Goal: Information Seeking & Learning: Find specific fact

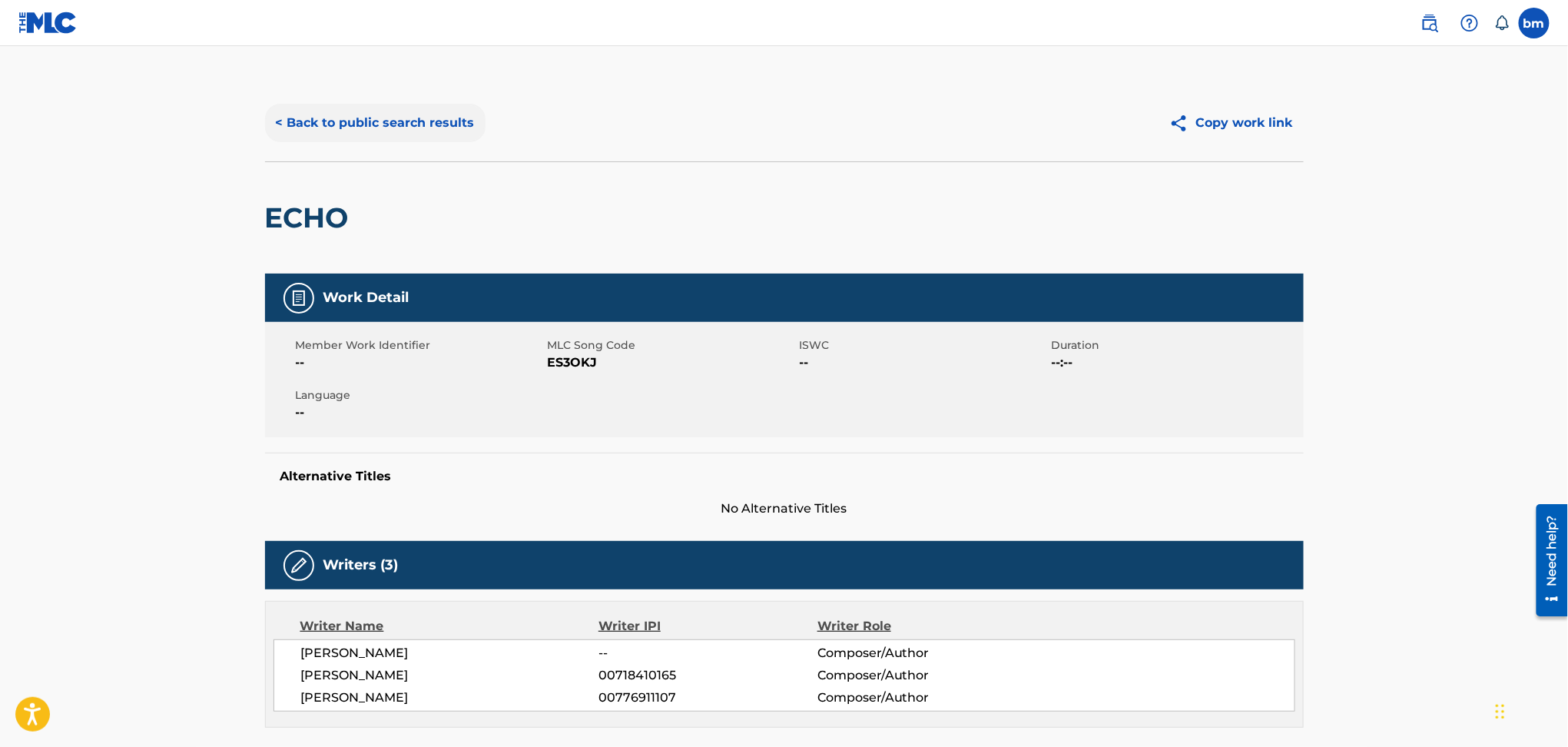
click at [376, 120] on button "< Back to public search results" at bounding box center [375, 122] width 221 height 39
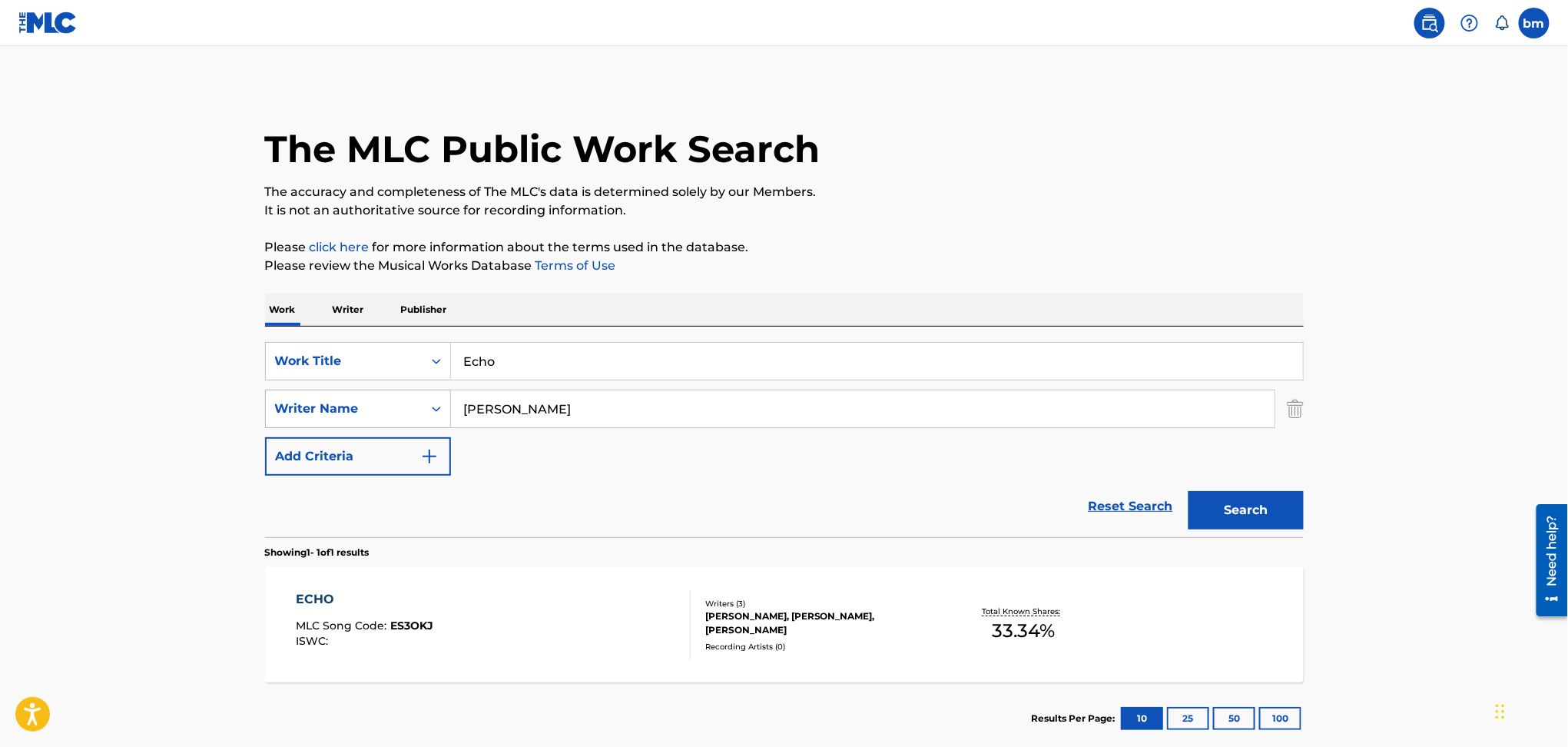
drag, startPoint x: 570, startPoint y: 396, endPoint x: 422, endPoint y: 405, distance: 148.3
click at [422, 405] on div "SearchWithCriteria54abf341-431a-4b96-ac76-6dc0a5ae9849 Writer Name [PERSON_NAME]" at bounding box center [784, 409] width 1038 height 39
paste input "[PERSON_NAME] LinckSamuel [PERSON_NAME]"
type input "[PERSON_NAME] LinckSamuel [PERSON_NAME]"
drag, startPoint x: 467, startPoint y: 351, endPoint x: 367, endPoint y: 351, distance: 100.0
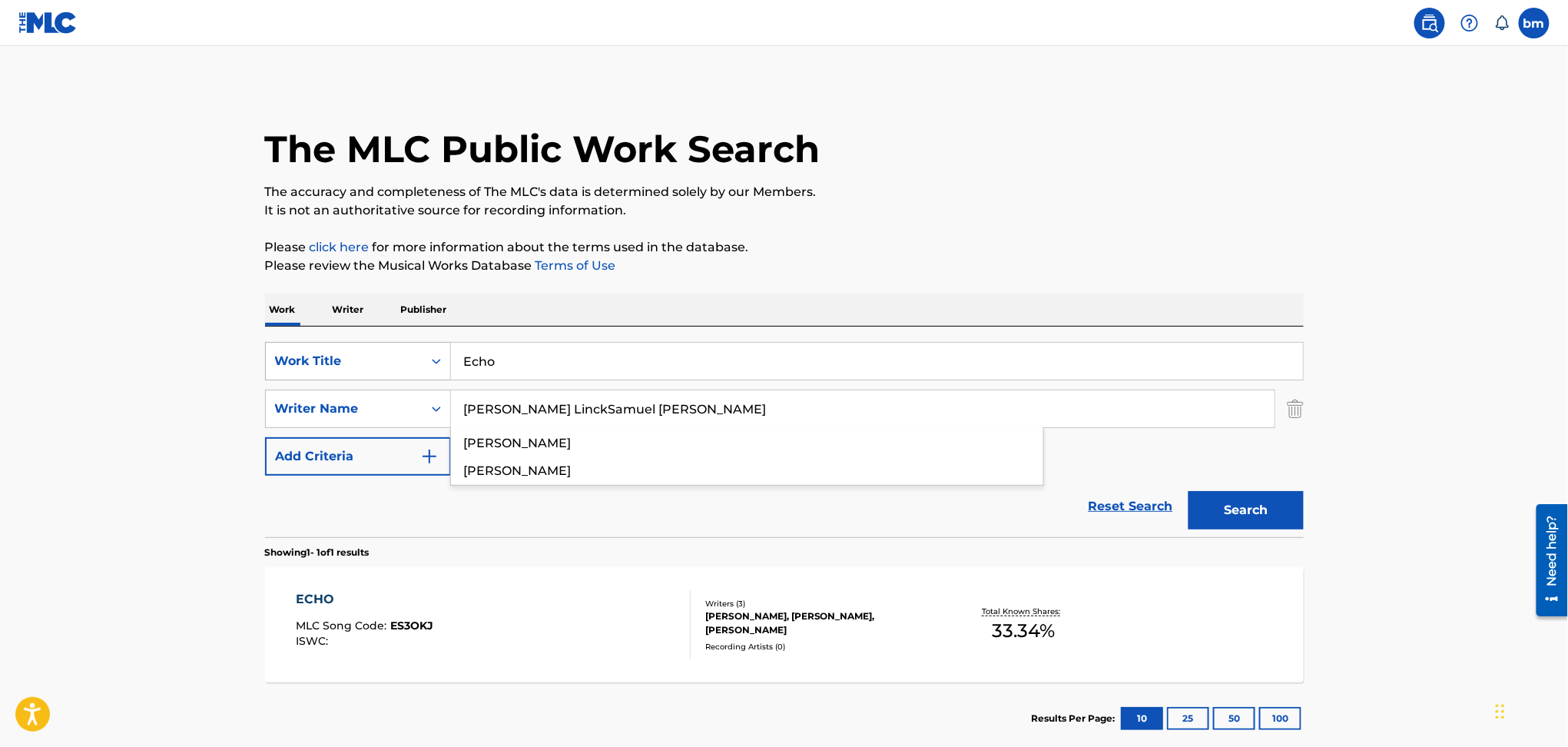
click at [367, 351] on div "SearchWithCriteriac0667a74-7796-495e-8e53-aa04bcdd7514 Work Title Echo" at bounding box center [784, 360] width 1038 height 39
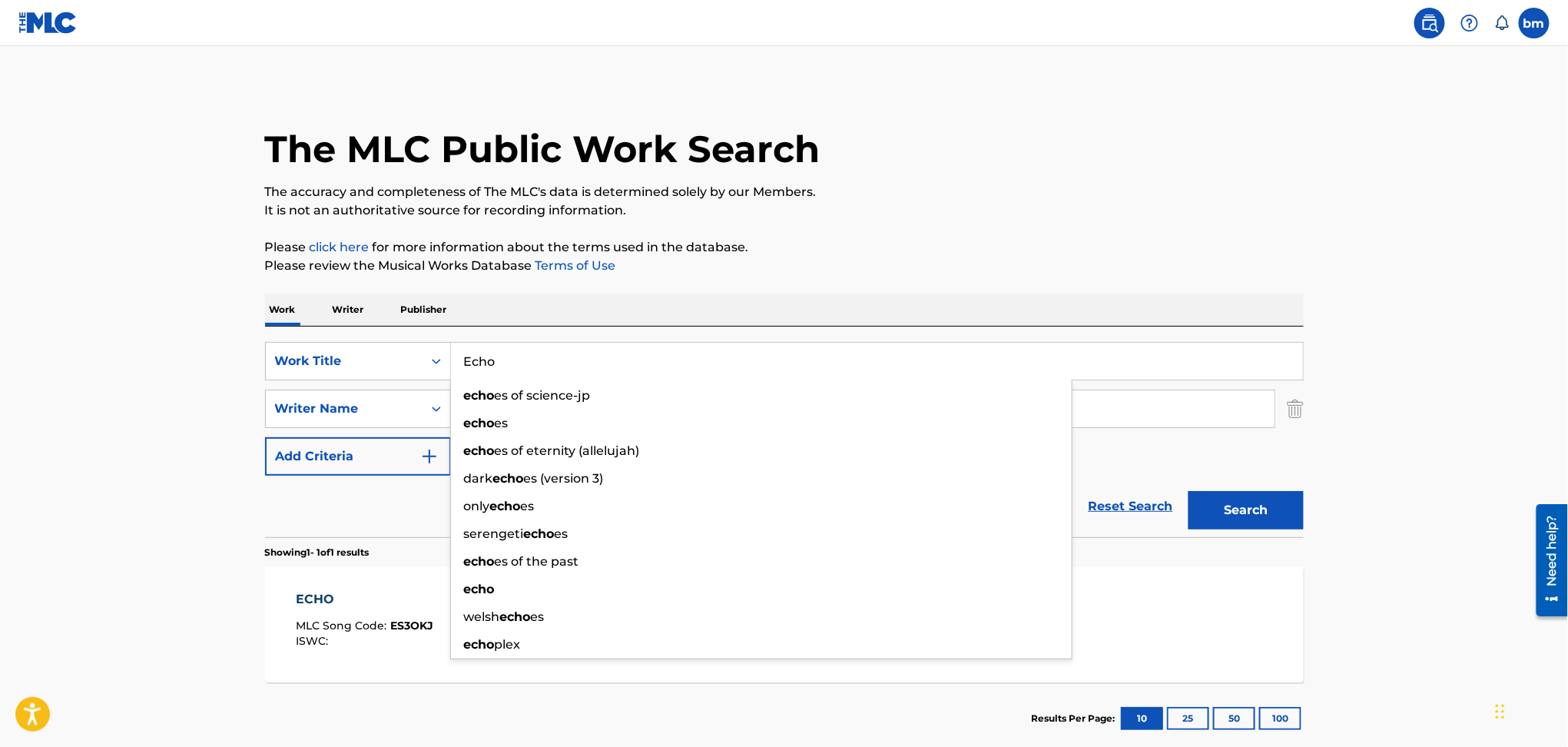
paste input "Your River Monolink"
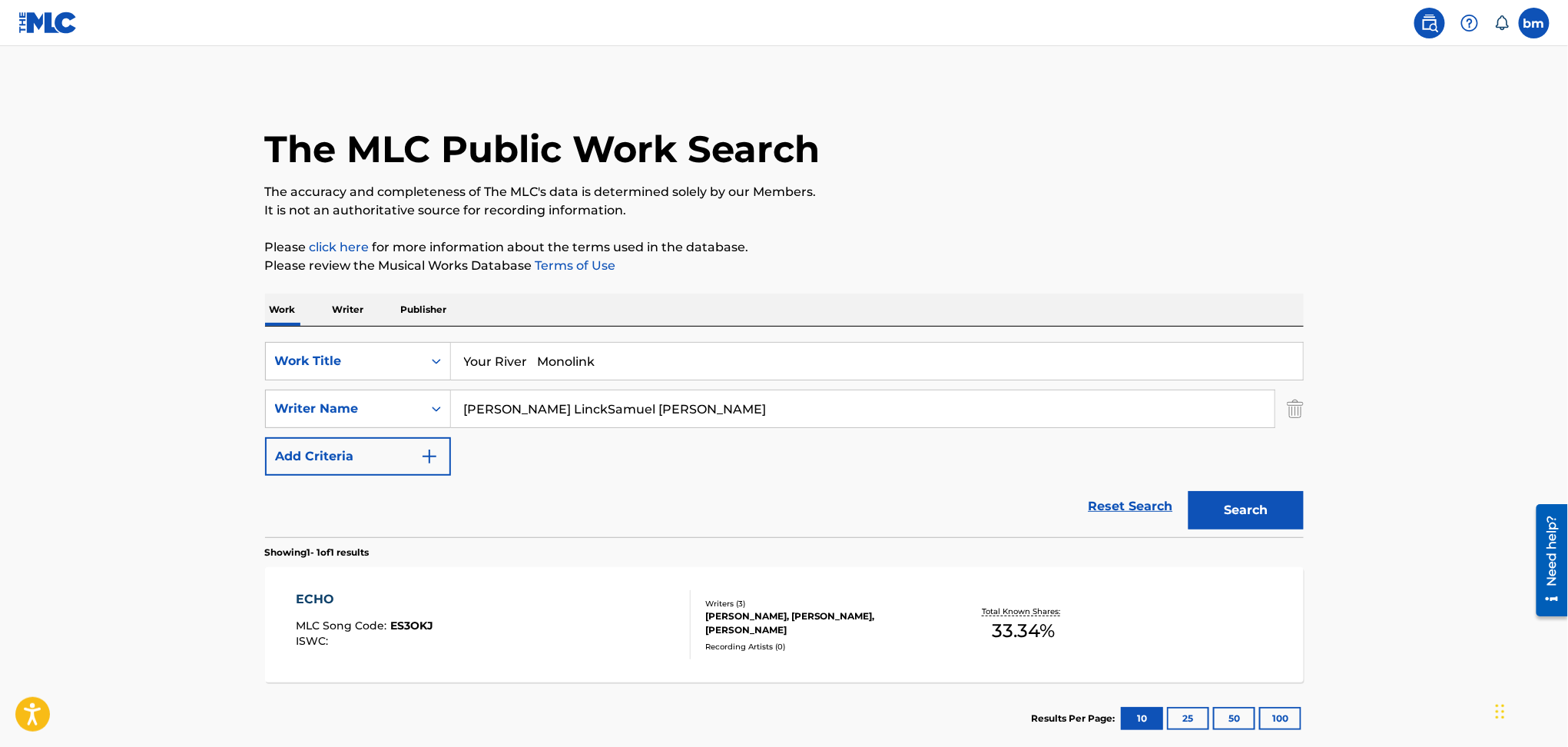
drag, startPoint x: 539, startPoint y: 361, endPoint x: 1181, endPoint y: 263, distance: 649.4
click at [1152, 322] on div "Work Writer Publisher SearchWithCriteriac0667a74-7796-495e-8e53-aa04bcdd7514 Wo…" at bounding box center [784, 525] width 1038 height 461
type input "Your River"
click at [1168, 243] on p "Please click here for more information about the terms used in the database." at bounding box center [784, 247] width 1038 height 18
drag, startPoint x: 571, startPoint y: 408, endPoint x: 284, endPoint y: 402, distance: 287.1
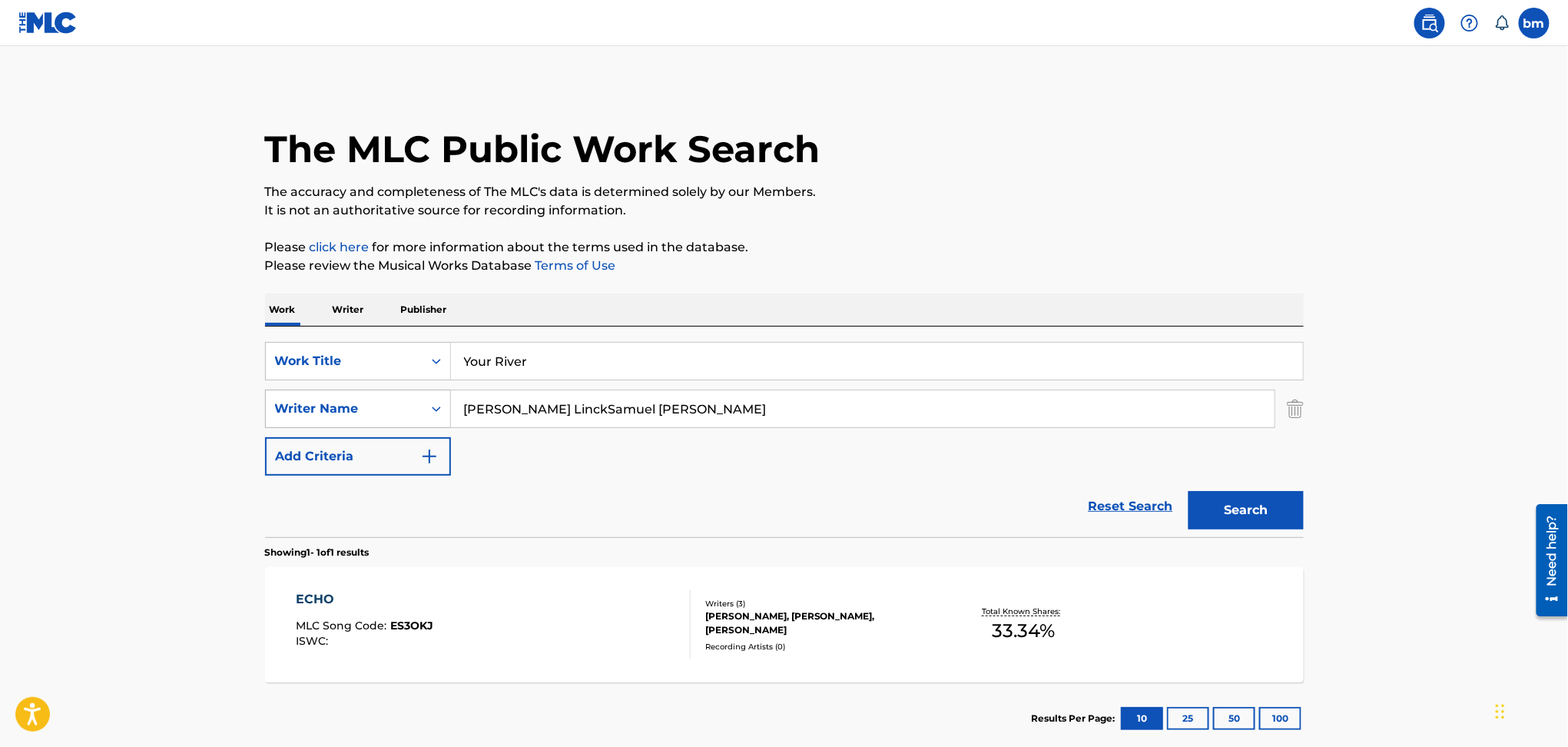
click at [284, 402] on div "SearchWithCriteria54abf341-431a-4b96-ac76-6dc0a5ae9849 Writer Name [PERSON_NAME…" at bounding box center [784, 409] width 1038 height 39
click at [1217, 499] on button "Search" at bounding box center [1246, 510] width 115 height 39
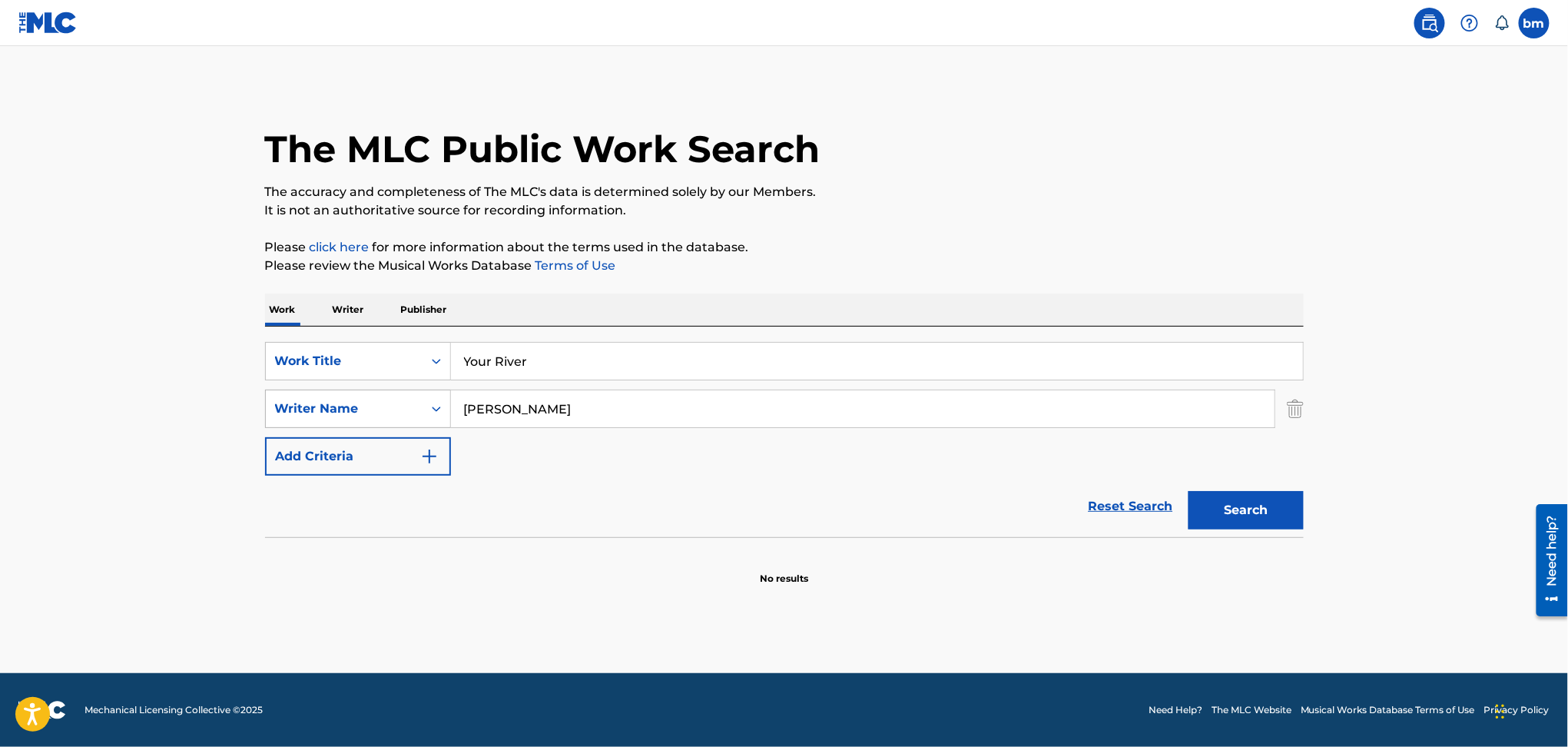
drag, startPoint x: 583, startPoint y: 415, endPoint x: 342, endPoint y: 415, distance: 241.0
click at [342, 415] on div "SearchWithCriteria54abf341-431a-4b96-ac76-6dc0a5ae9849 Writer Name [PERSON_NAME]" at bounding box center [784, 409] width 1038 height 39
paste input "[PERSON_NAME]"
type input "[PERSON_NAME]"
click at [1257, 518] on button "Search" at bounding box center [1246, 510] width 115 height 39
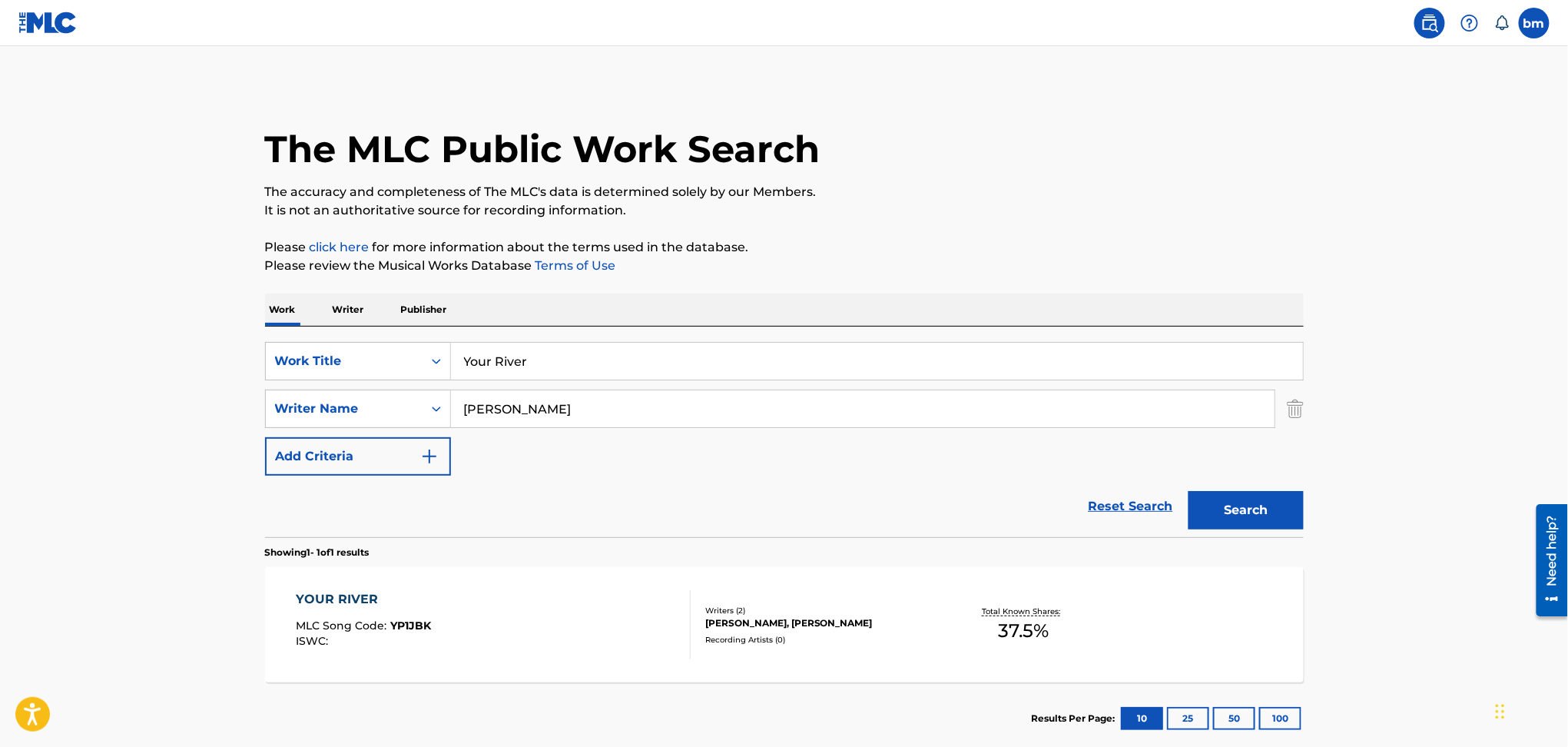
click at [509, 619] on div "YOUR RIVER MLC Song Code : YP1JBK ISWC :" at bounding box center [493, 625] width 395 height 69
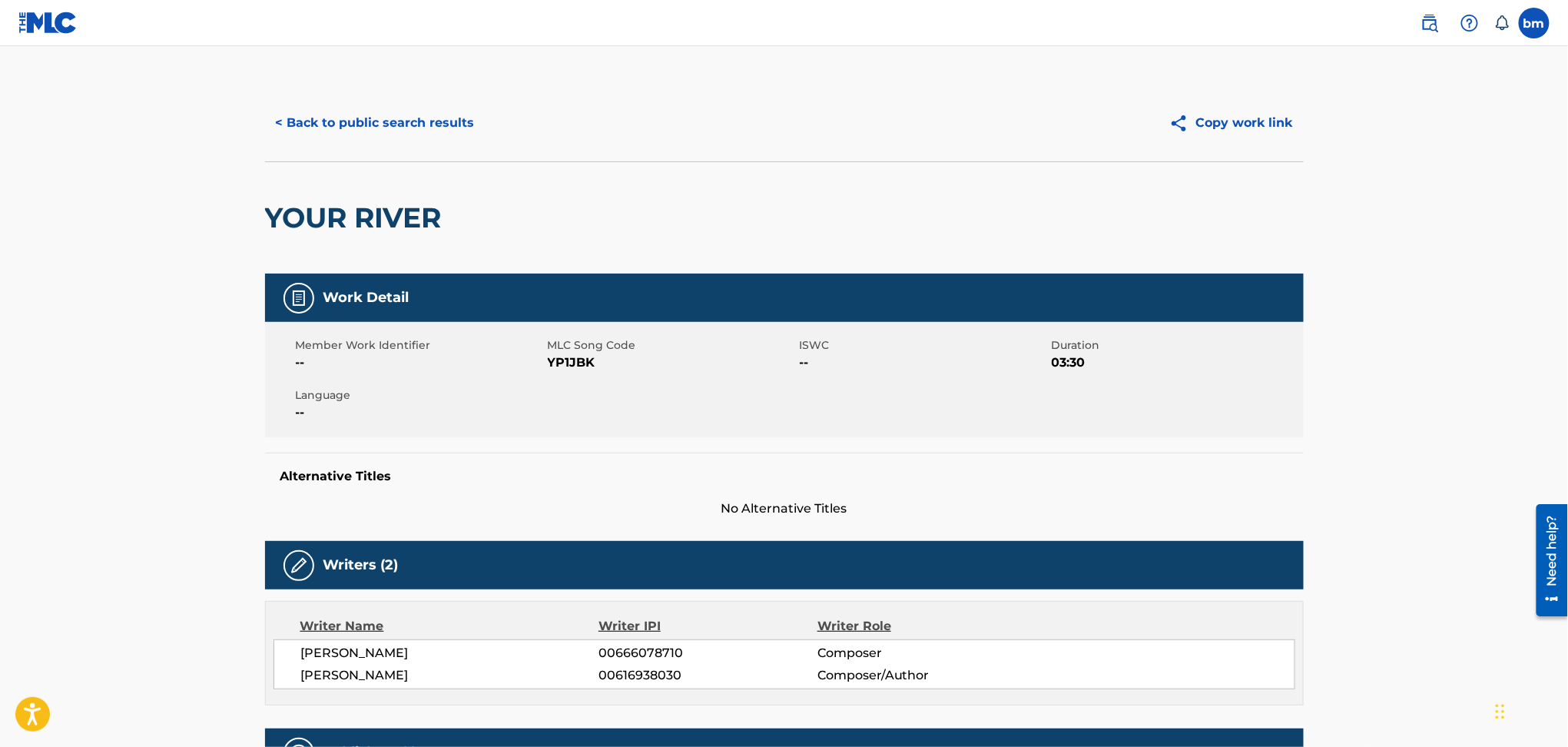
click at [566, 364] on span "YP1JBK" at bounding box center [672, 363] width 248 height 18
click at [567, 362] on span "YP1JBK" at bounding box center [672, 363] width 248 height 18
copy span "YP1JBK"
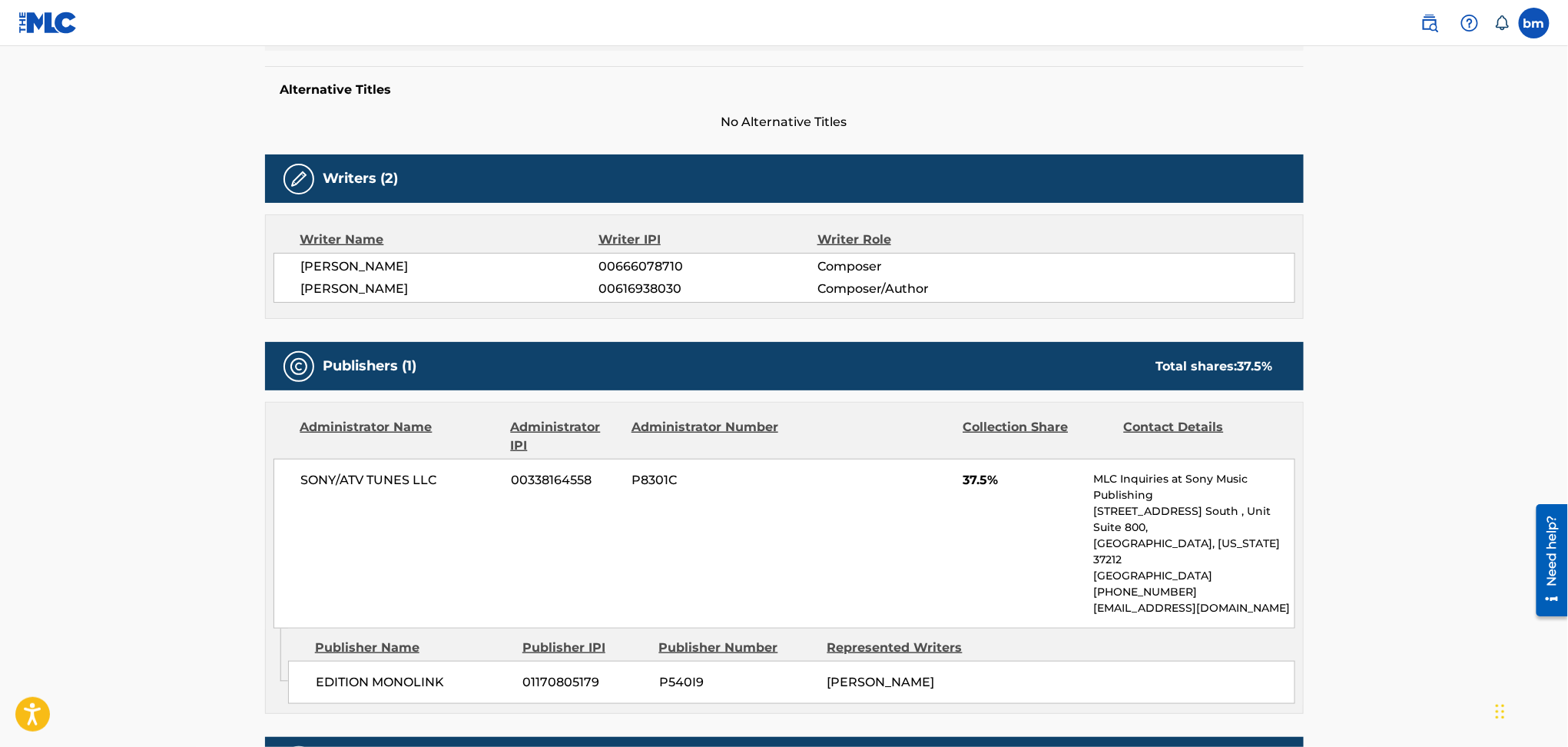
scroll to position [511, 0]
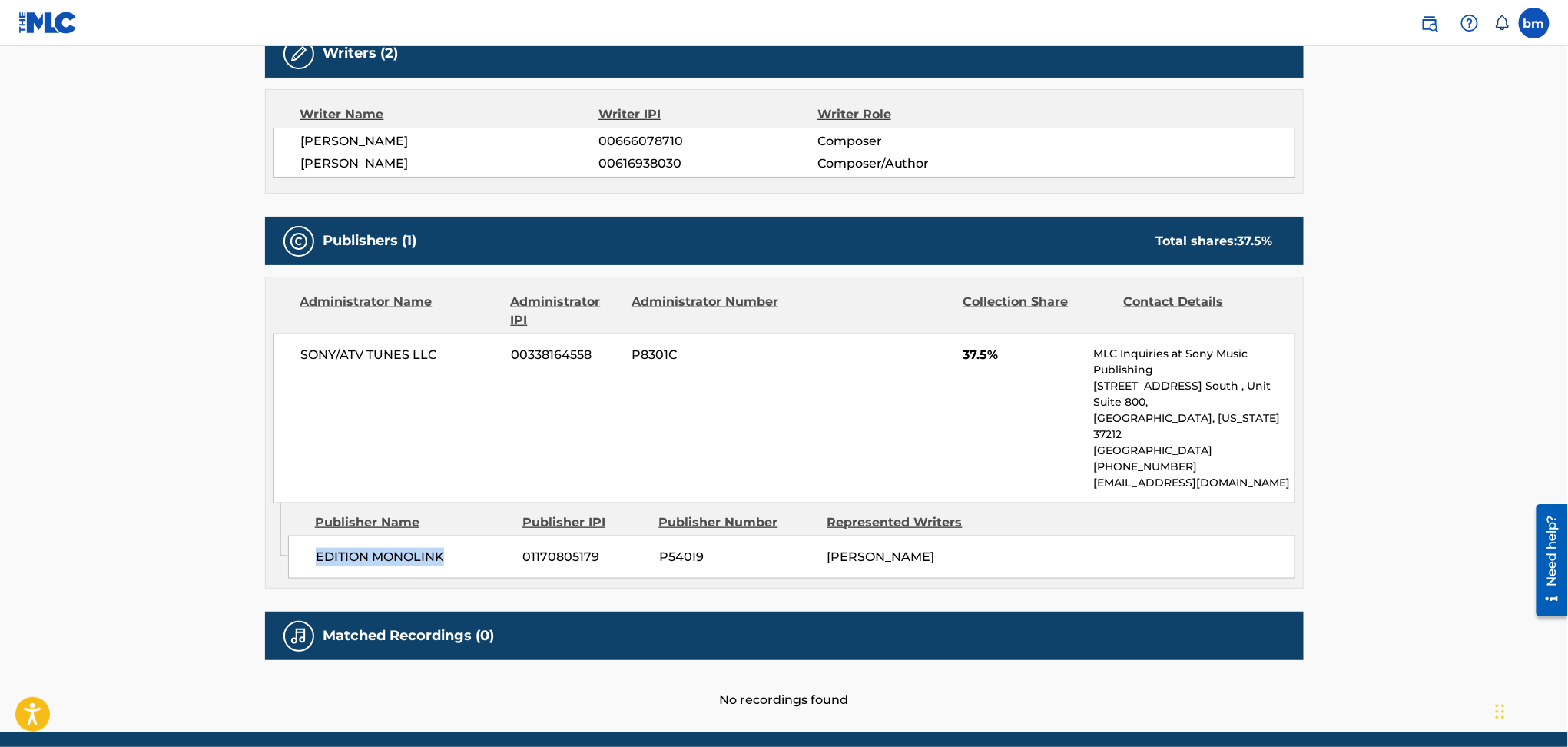
drag, startPoint x: 323, startPoint y: 519, endPoint x: 474, endPoint y: 519, distance: 151.0
click at [474, 535] on div "EDITION MONOLINK 01170805179 P540I9 [PERSON_NAME]" at bounding box center [791, 557] width 1007 height 43
copy span "EDITION MONOLINK"
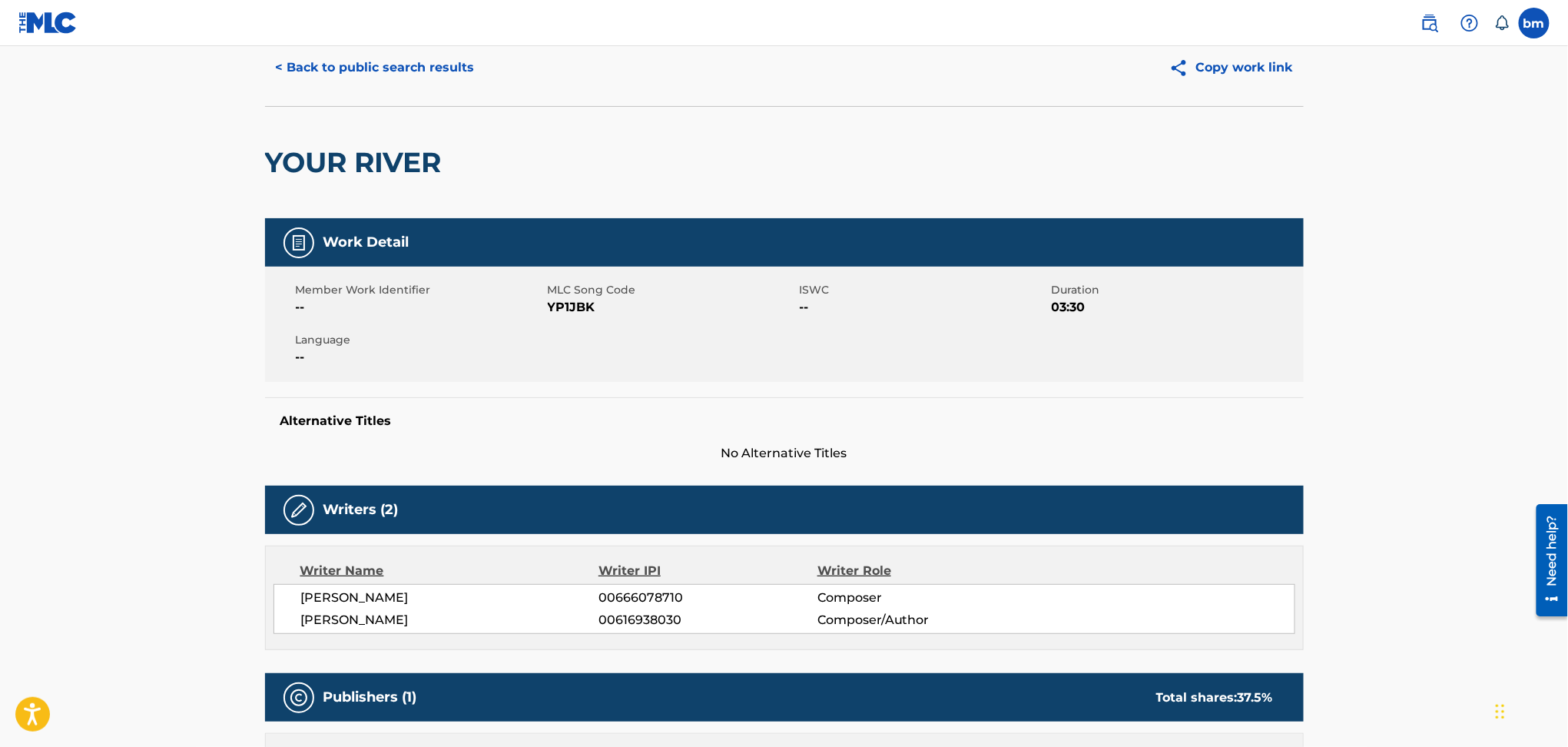
scroll to position [0, 0]
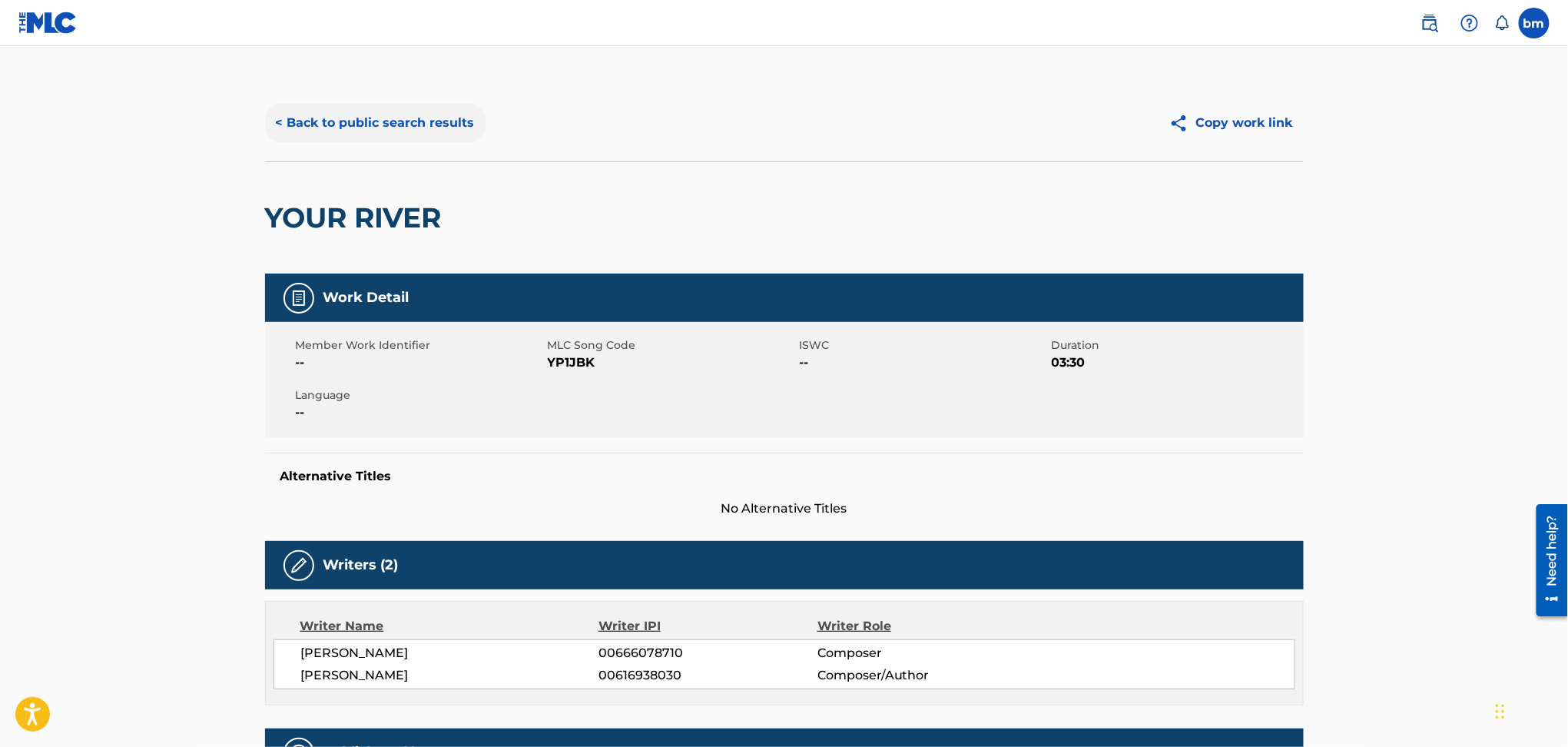
click at [392, 108] on button "< Back to public search results" at bounding box center [375, 122] width 221 height 39
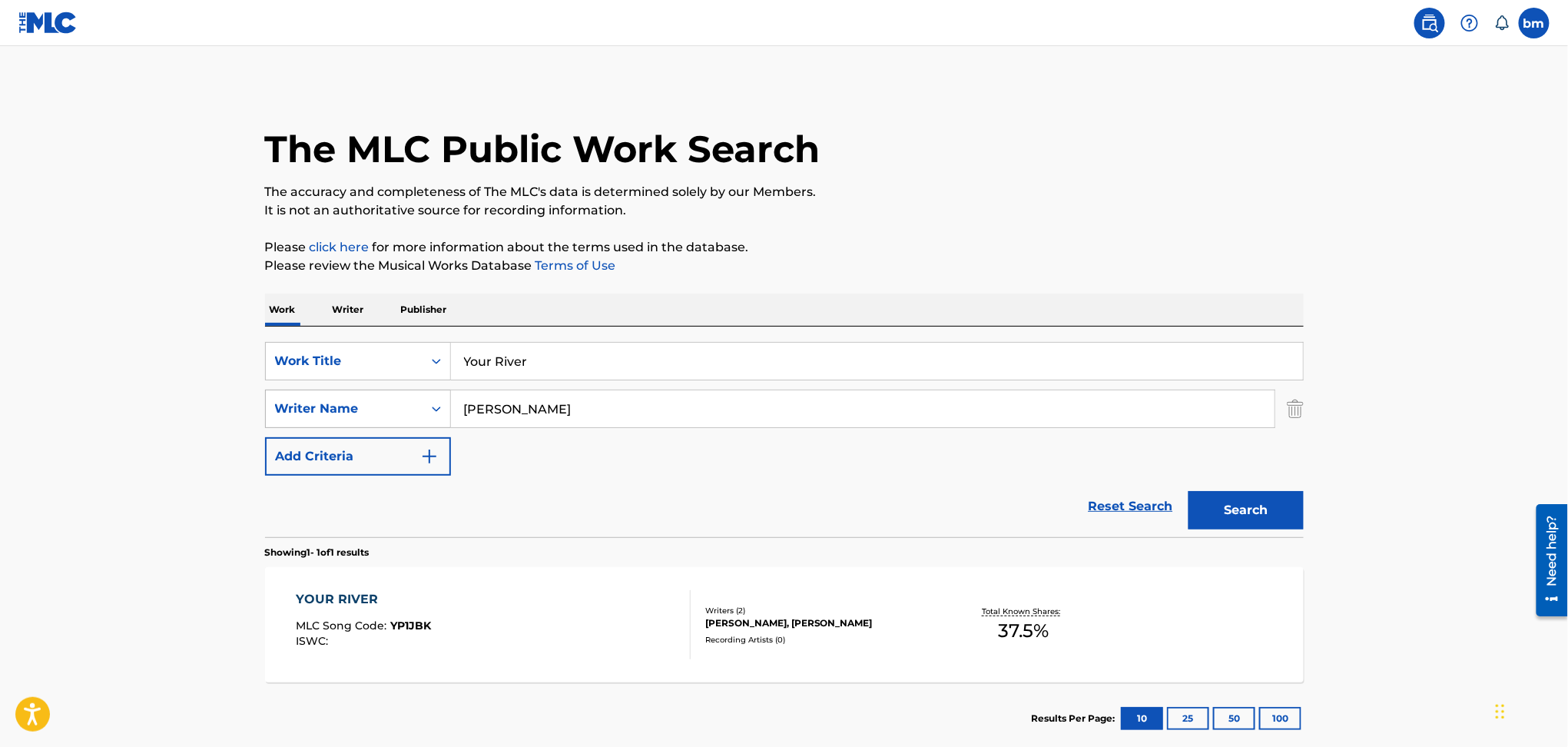
drag, startPoint x: 605, startPoint y: 401, endPoint x: 386, endPoint y: 396, distance: 219.1
click at [374, 396] on div "SearchWithCriteria54abf341-431a-4b96-ac76-6dc0a5ae9849 Writer Name [PERSON_NAME]" at bounding box center [784, 409] width 1038 height 39
paste input "[PERSON_NAME] WalshTimothy WalshWarren [PERSON_NAME]"
type input "[PERSON_NAME] WalshTimothy WalshWarren [PERSON_NAME]"
drag, startPoint x: 597, startPoint y: 347, endPoint x: 387, endPoint y: 368, distance: 211.0
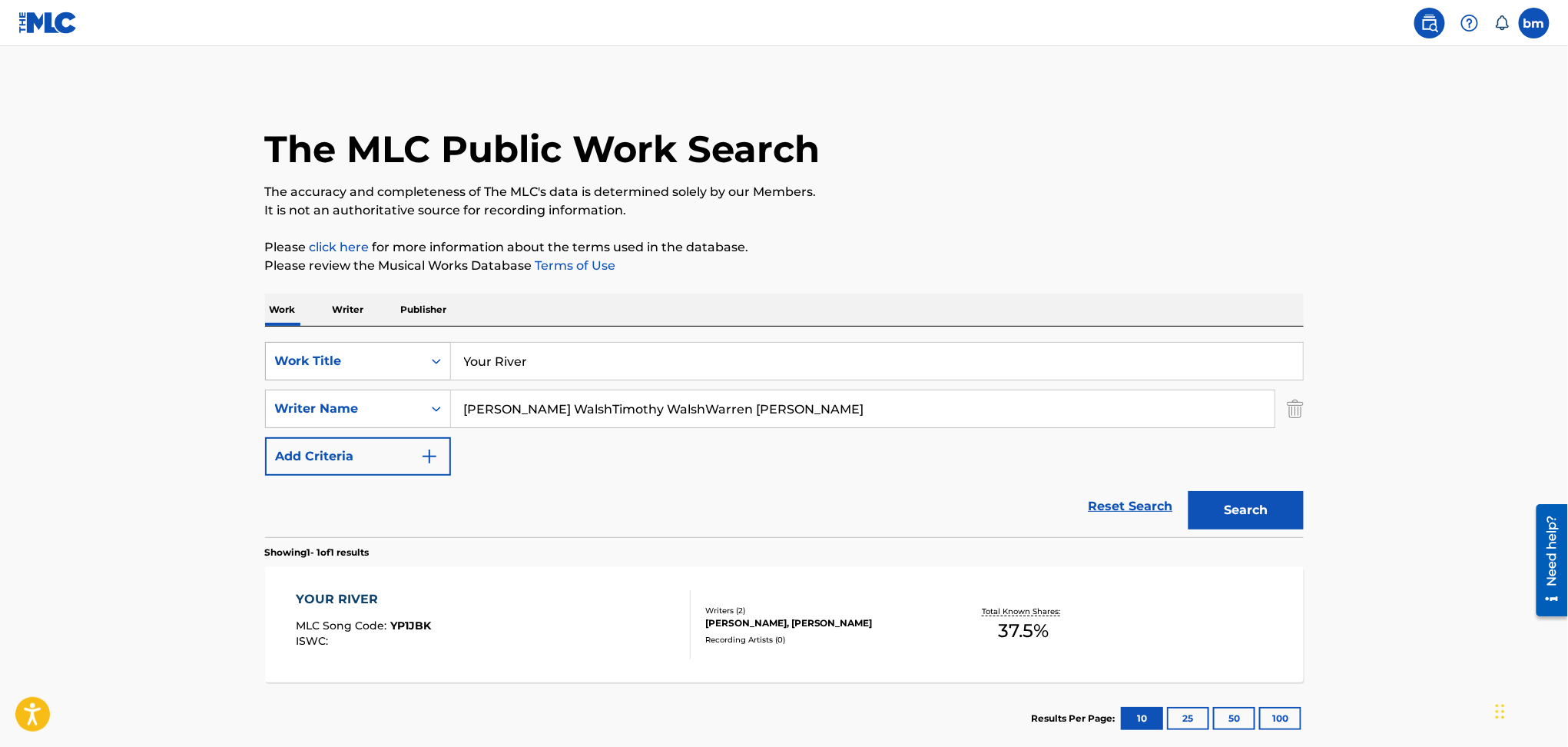
click at [387, 368] on div "SearchWithCriteriac0667a74-7796-495e-8e53-aa04bcdd7514 Work Title Your River Se…" at bounding box center [784, 432] width 1038 height 210
drag, startPoint x: 587, startPoint y: 356, endPoint x: 424, endPoint y: 368, distance: 163.4
click at [424, 368] on div "SearchWithCriteriac0667a74-7796-495e-8e53-aa04bcdd7514 Work Title Your River" at bounding box center [784, 360] width 1038 height 39
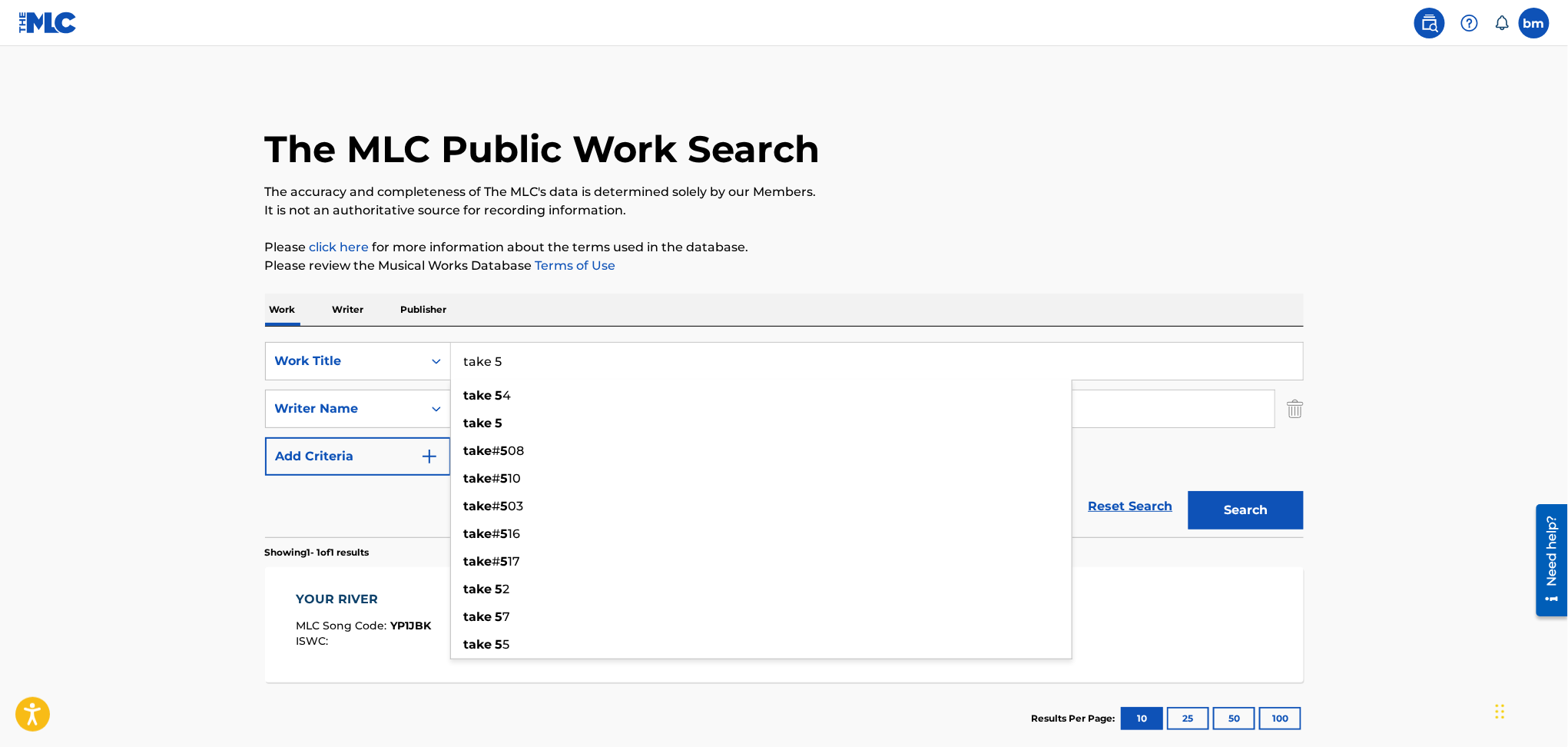
type input "take 5"
click at [999, 301] on div "Work Writer Publisher" at bounding box center [784, 309] width 1038 height 32
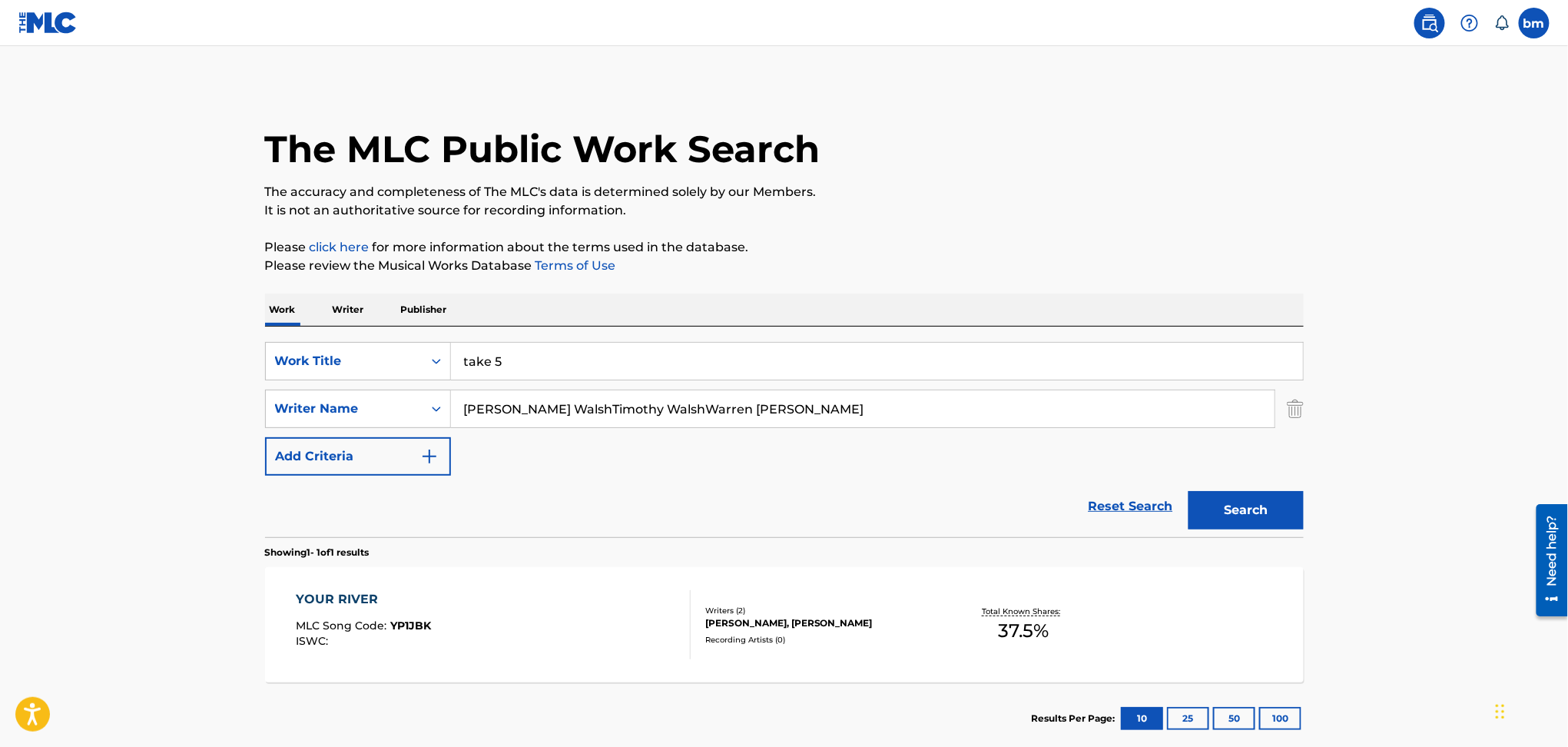
drag, startPoint x: 545, startPoint y: 408, endPoint x: 1367, endPoint y: 579, distance: 839.6
click at [1447, 569] on main "The MLC Public Work Search The accuracy and completeness of The MLC's data is d…" at bounding box center [784, 404] width 1568 height 716
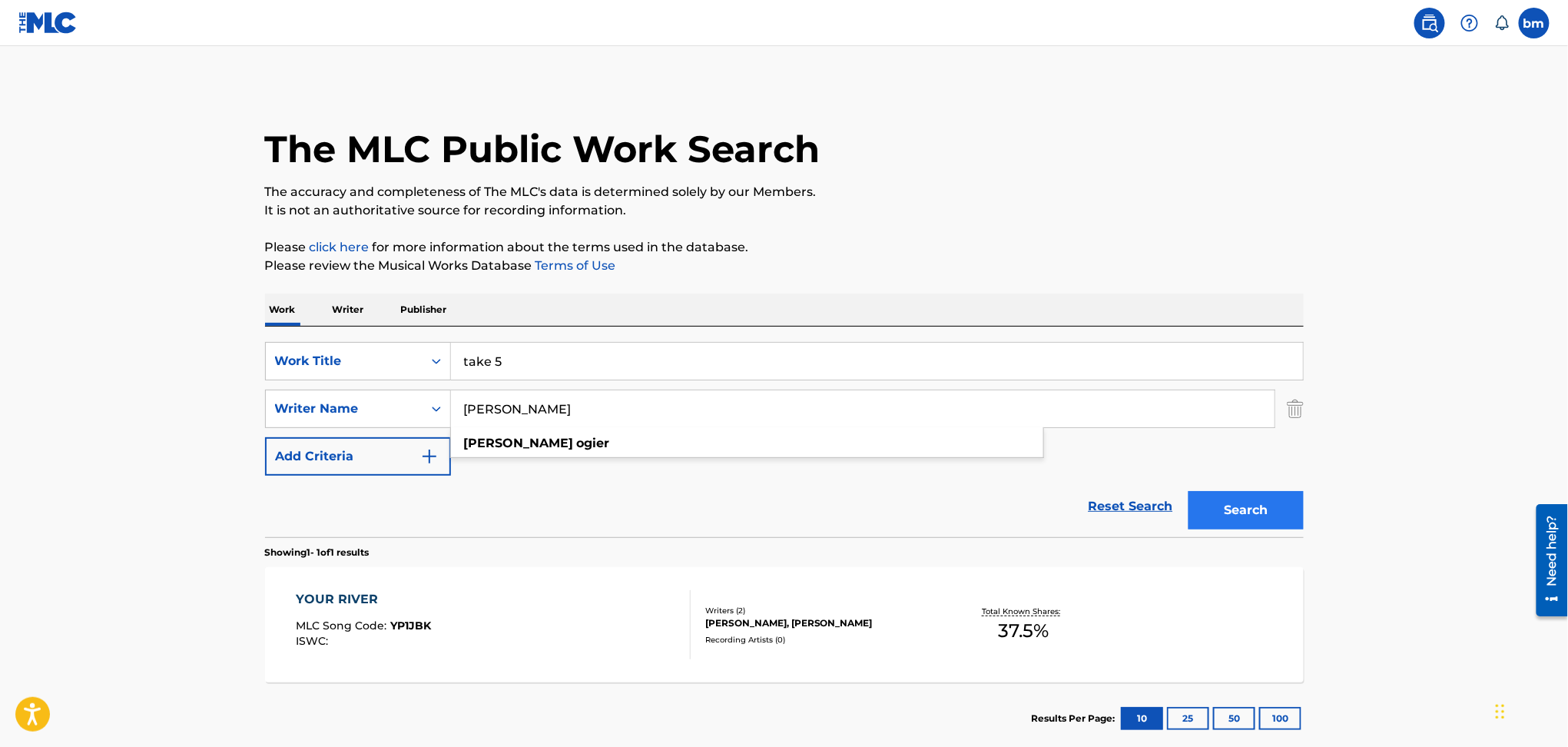
type input "[PERSON_NAME]"
click at [1241, 506] on button "Search" at bounding box center [1246, 510] width 115 height 39
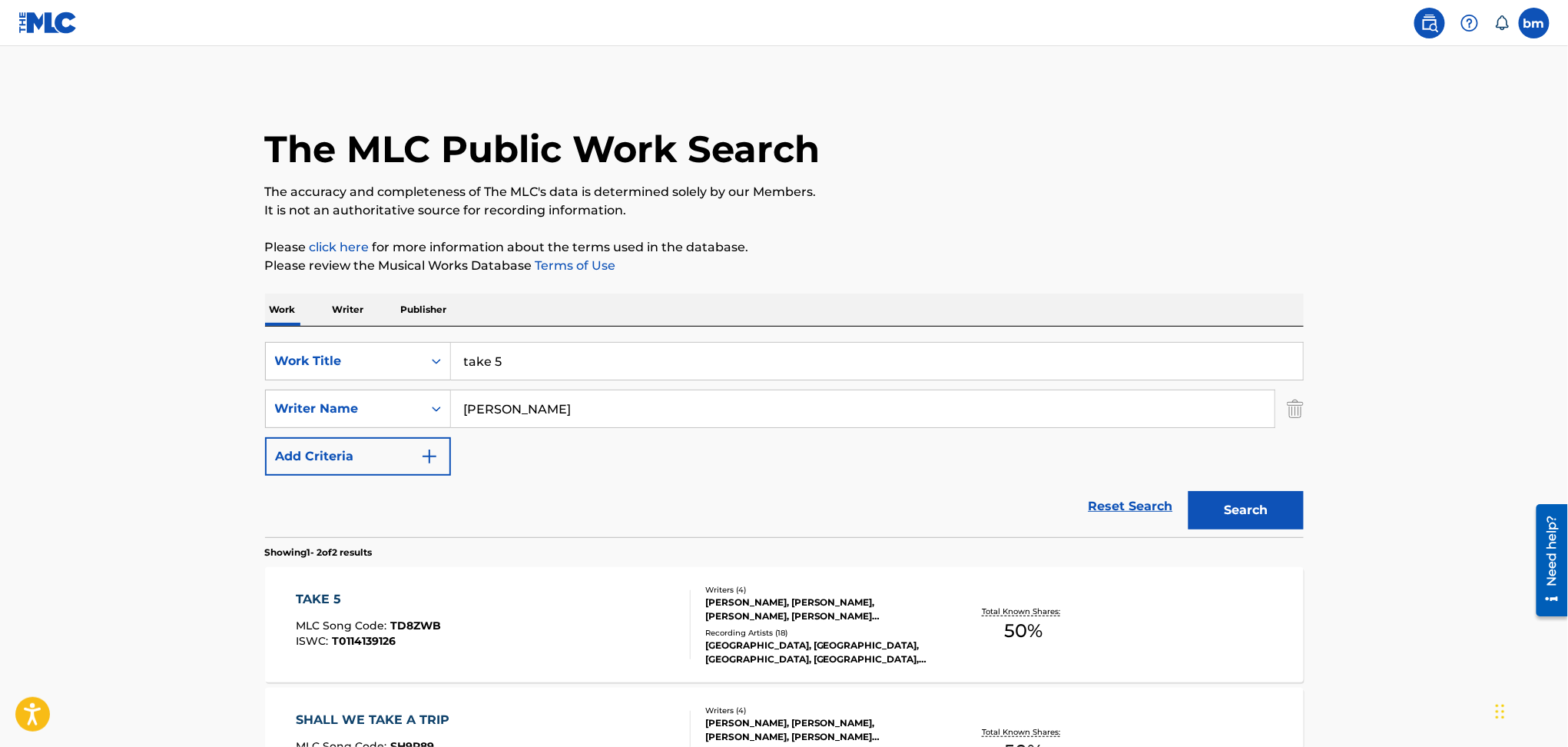
click at [554, 631] on div "TAKE 5 MLC Song Code : TD8ZWB ISWC : T0114139126" at bounding box center [493, 625] width 395 height 69
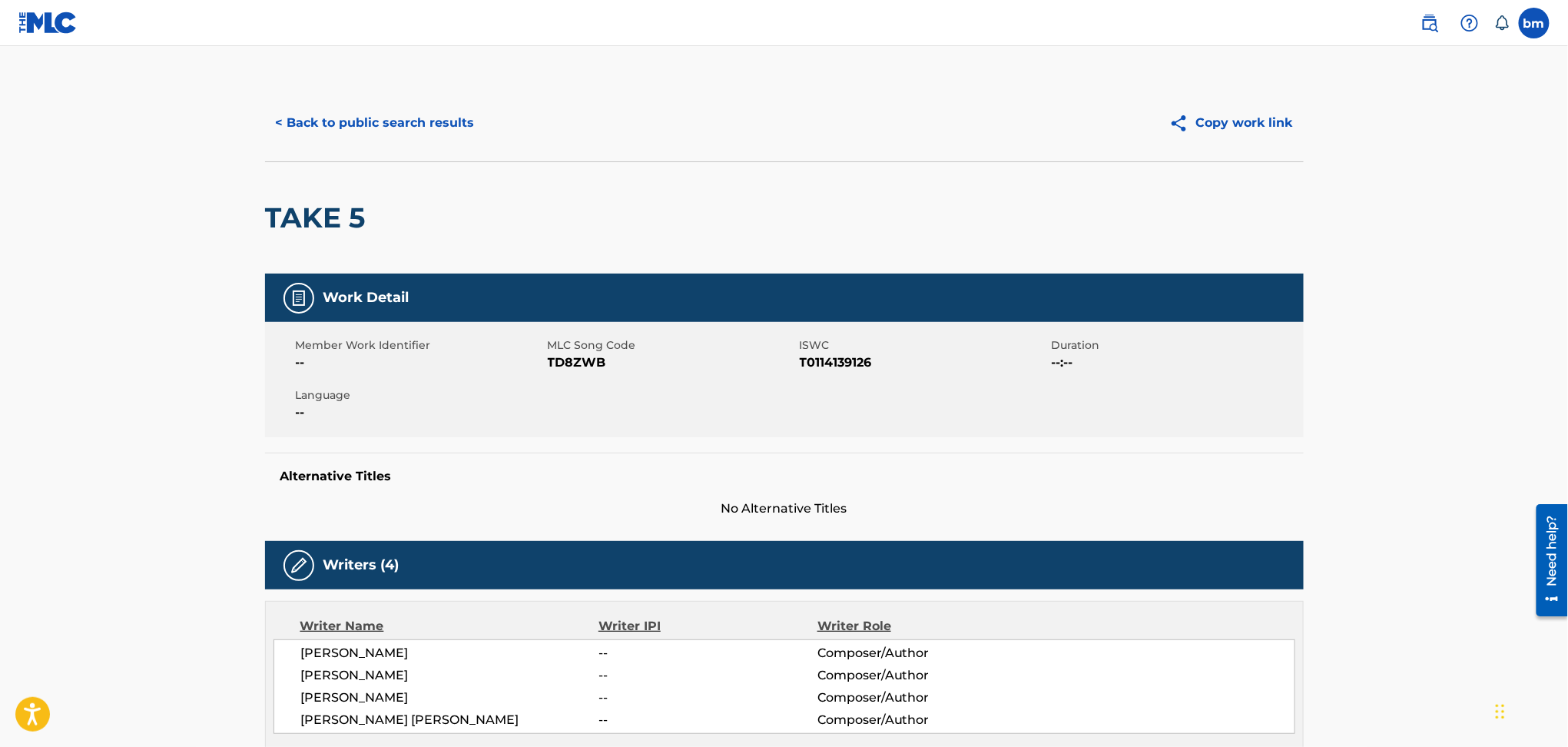
click at [566, 359] on span "TD8ZWB" at bounding box center [672, 363] width 248 height 18
click at [566, 357] on span "TD8ZWB" at bounding box center [672, 363] width 248 height 18
copy span "TD8ZWB"
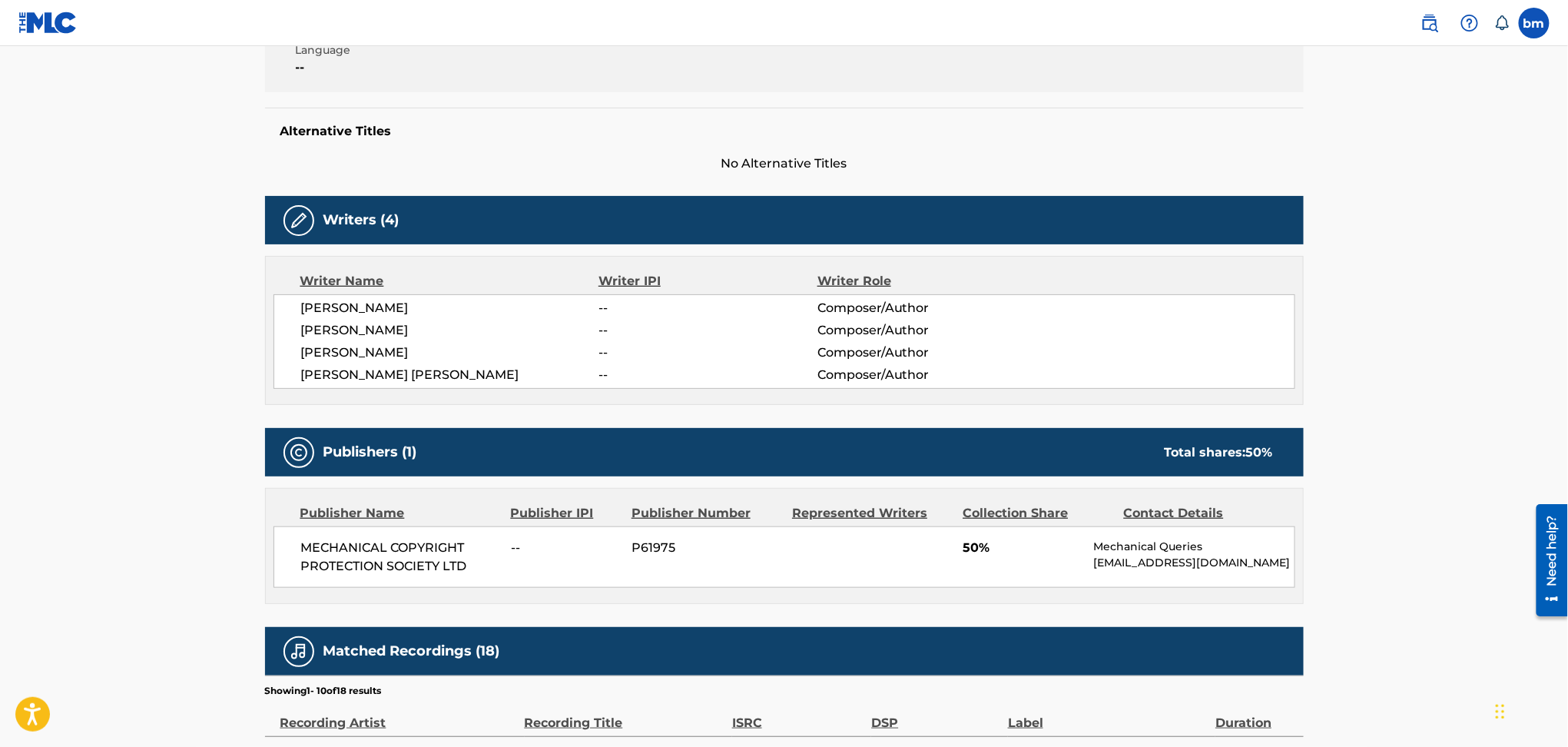
scroll to position [511, 0]
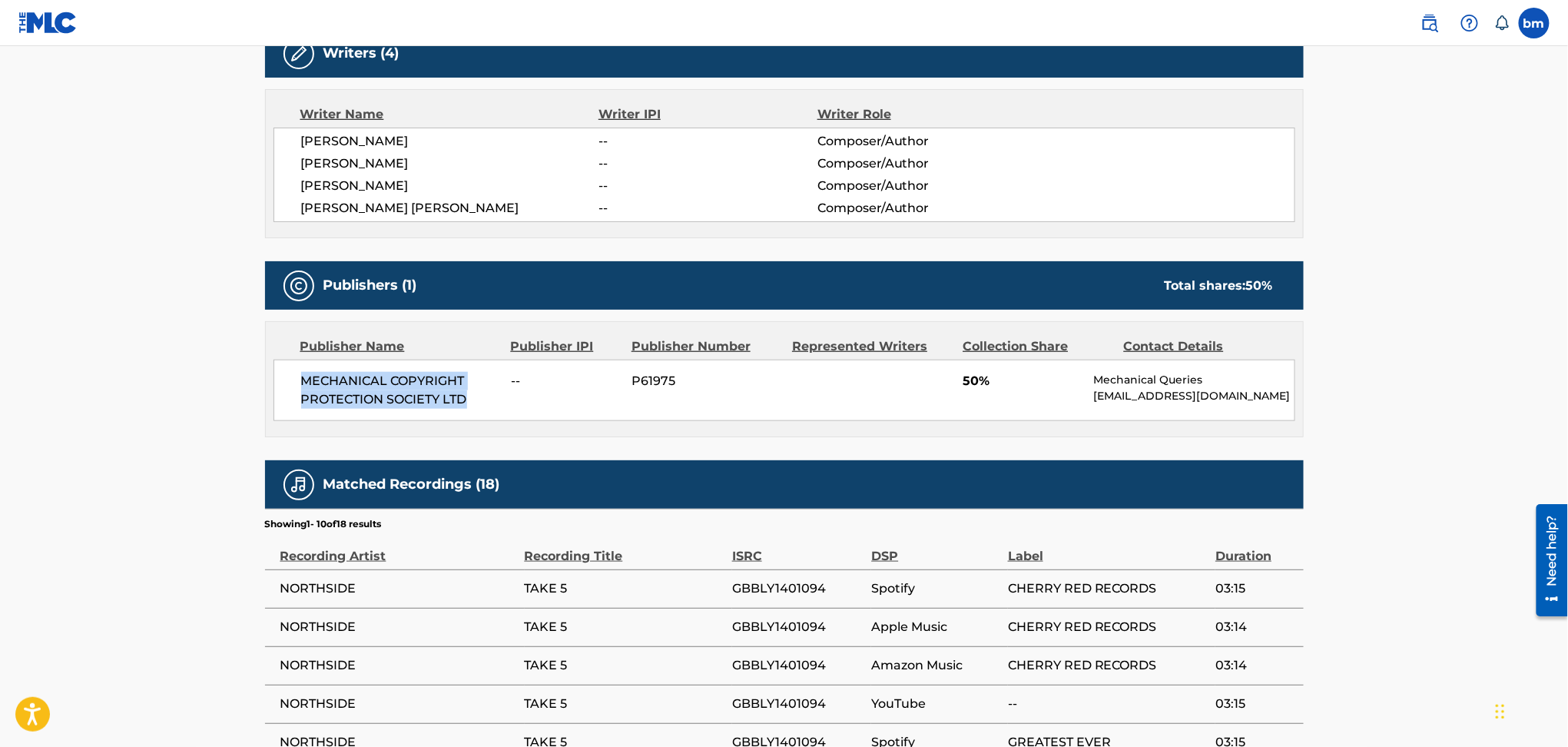
drag, startPoint x: 334, startPoint y: 377, endPoint x: 502, endPoint y: 405, distance: 170.3
click at [502, 405] on div "MECHANICAL COPYRIGHT PROTECTION SOCIETY LTD -- P61975 50% Mechanical Queries [E…" at bounding box center [784, 390] width 1022 height 62
copy span "MECHANICAL COPYRIGHT PROTECTION SOCIETY LTD"
